Goal: Task Accomplishment & Management: Manage account settings

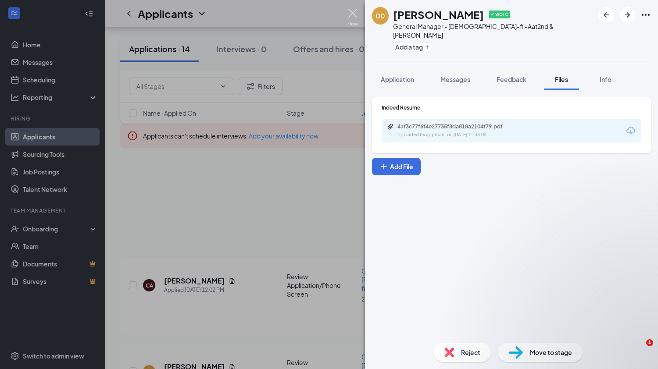
click at [353, 12] on img at bounding box center [352, 17] width 11 height 17
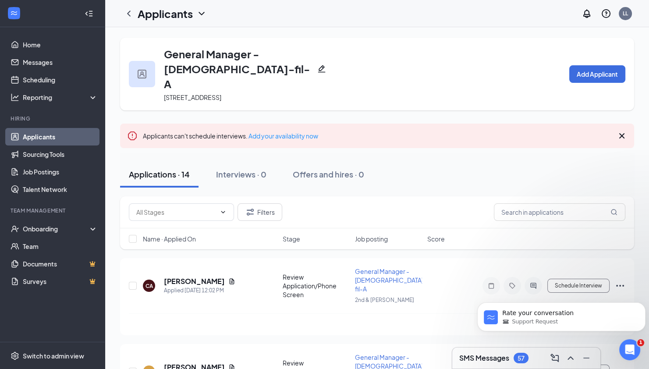
click at [32, 135] on link "Applicants" at bounding box center [60, 137] width 75 height 18
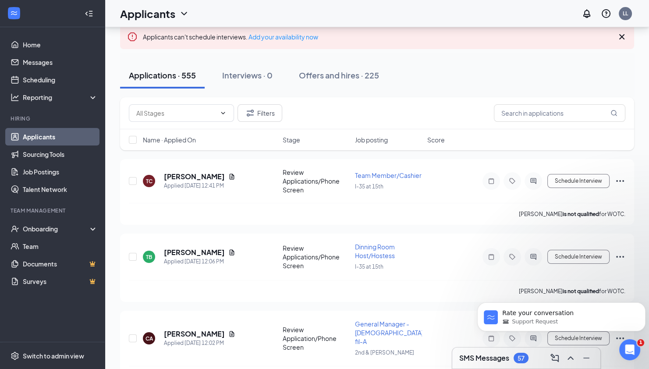
scroll to position [62, 0]
click at [370, 245] on span "Dinning Room Host/Hostess" at bounding box center [375, 250] width 40 height 17
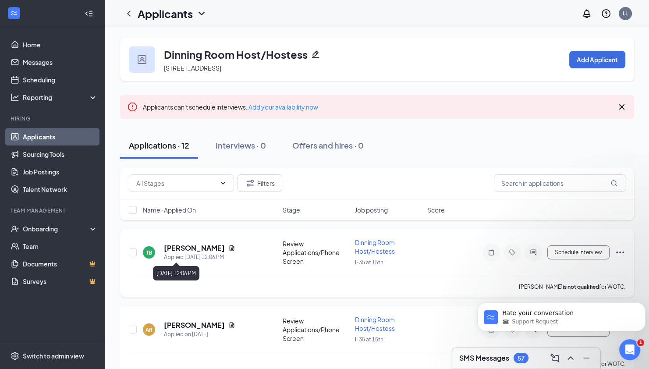
click at [184, 253] on div "Applied [DATE] 12:06 PM" at bounding box center [199, 257] width 71 height 9
click at [182, 246] on h5 "[PERSON_NAME]" at bounding box center [194, 248] width 61 height 10
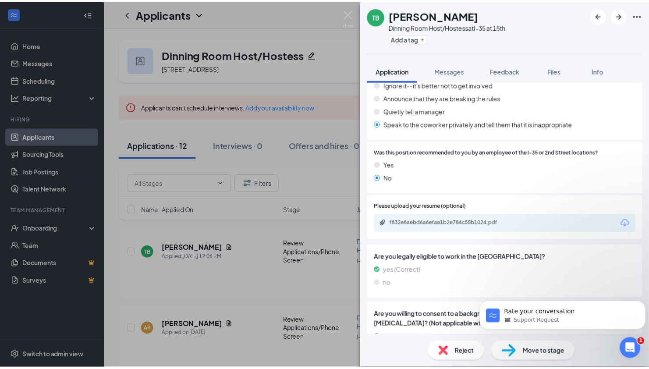
scroll to position [352, 0]
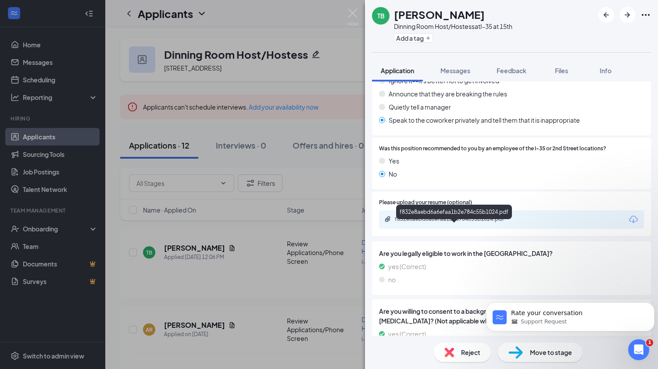
click at [452, 223] on div "f832e8aebd6a6efaa1b2e784c55b1024.pdf" at bounding box center [456, 219] width 123 height 7
click at [355, 13] on img at bounding box center [352, 17] width 11 height 17
